Goal: Transaction & Acquisition: Book appointment/travel/reservation

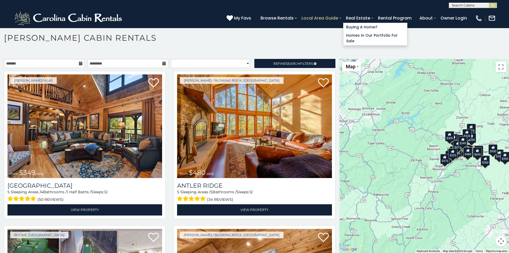
scroll to position [170, 0]
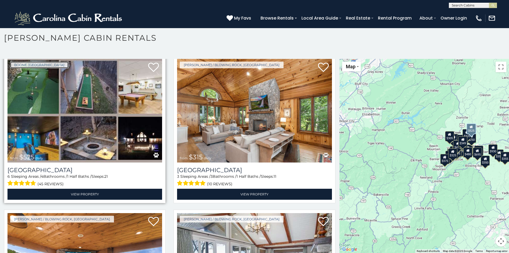
click at [19, 62] on link "Boone, NC" at bounding box center [39, 65] width 58 height 7
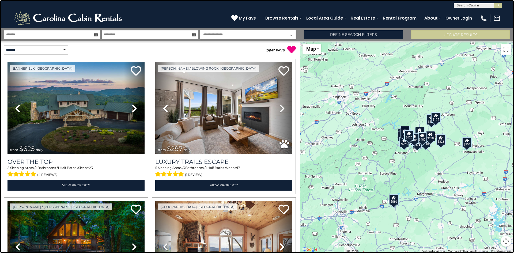
click at [25, 2] on link at bounding box center [257, 126] width 514 height 253
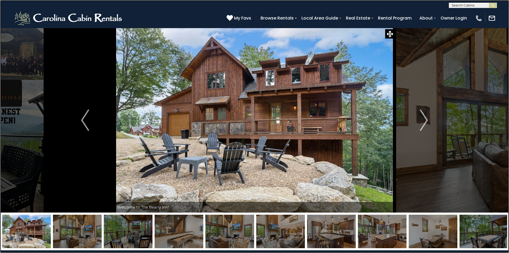
click at [400, 15] on link at bounding box center [254, 126] width 509 height 253
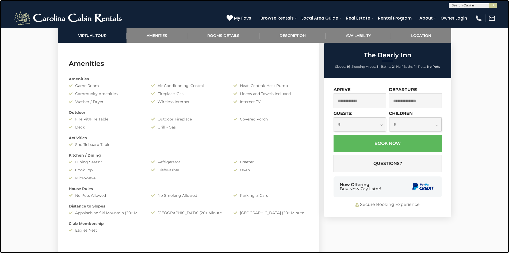
scroll to position [417, 0]
click at [311, 15] on link at bounding box center [254, 126] width 509 height 253
